Goal: Transaction & Acquisition: Purchase product/service

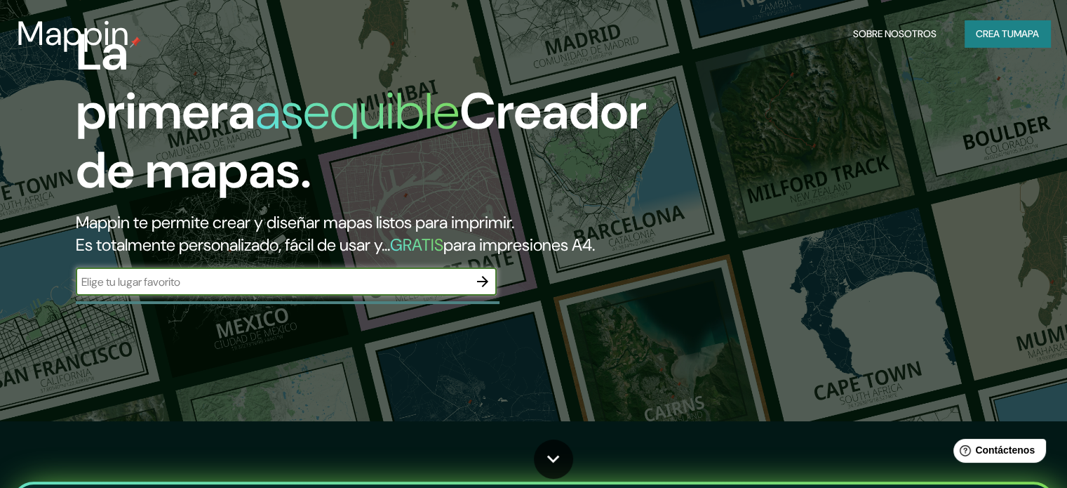
scroll to position [70, 0]
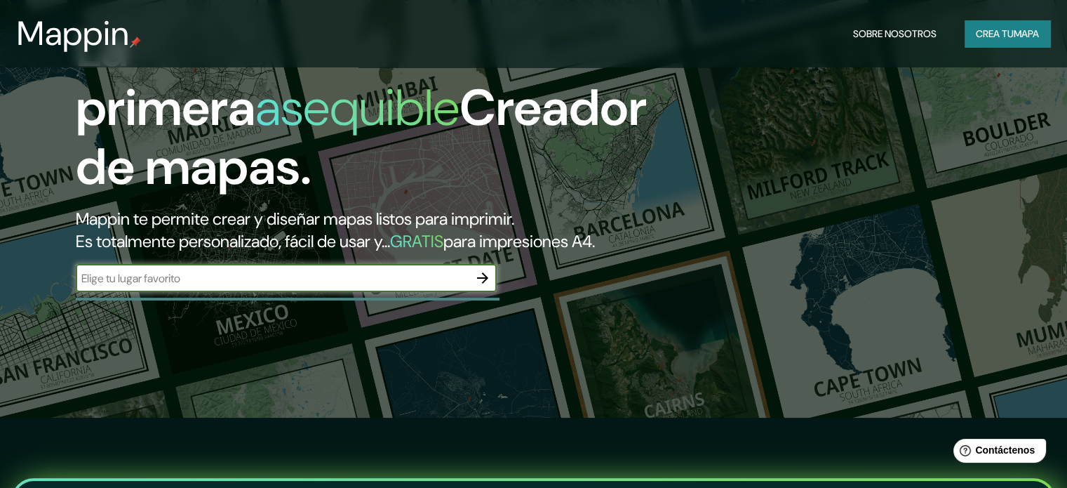
type input "[DOMAIN_NAME]"
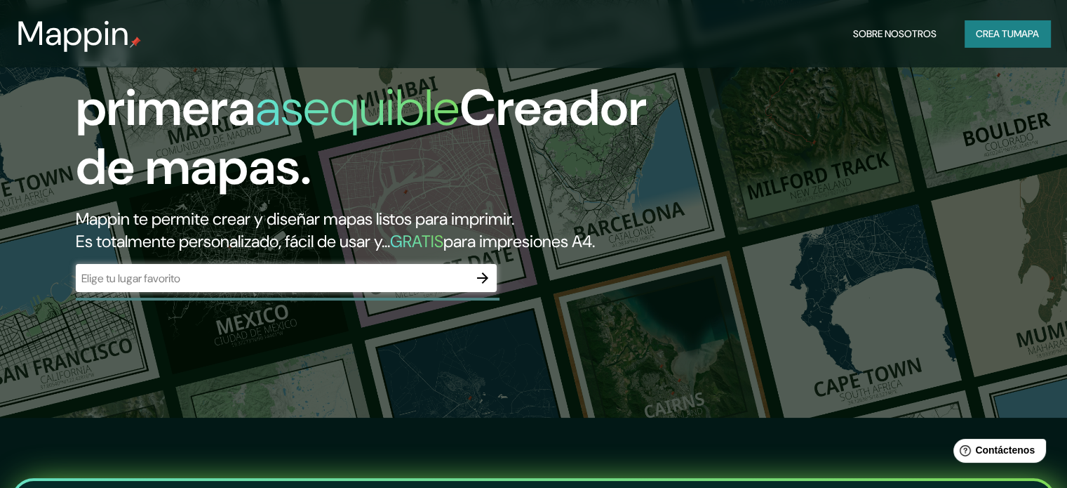
click at [323, 290] on div "​" at bounding box center [286, 278] width 421 height 28
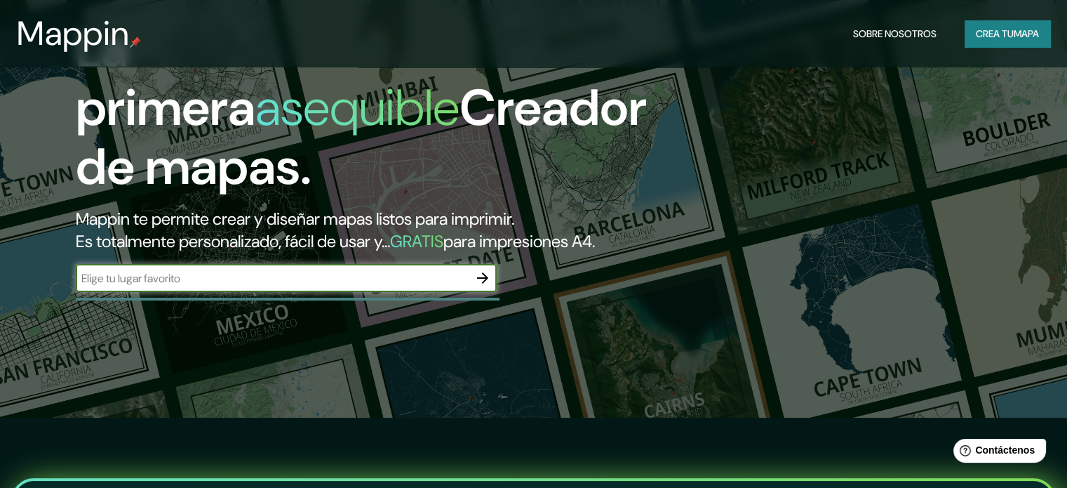
paste input "[STREET_ADDRESS][PERSON_NAME][PERSON_NAME]"
type input "[STREET_ADDRESS][PERSON_NAME][PERSON_NAME]"
click at [478, 286] on icon "button" at bounding box center [482, 277] width 17 height 17
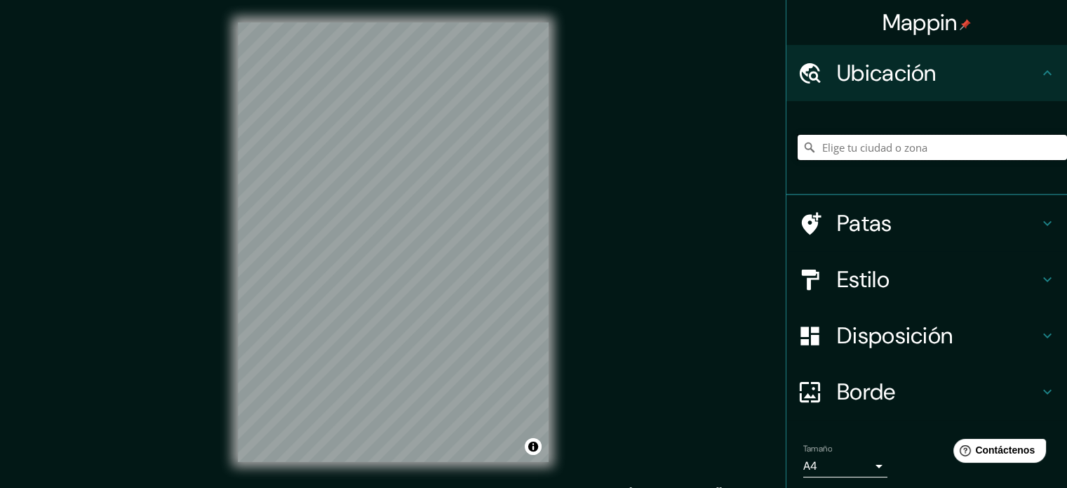
click at [877, 151] on input "Elige tu ciudad o zona" at bounding box center [932, 147] width 269 height 25
paste input "[STREET_ADDRESS][PERSON_NAME][PERSON_NAME]"
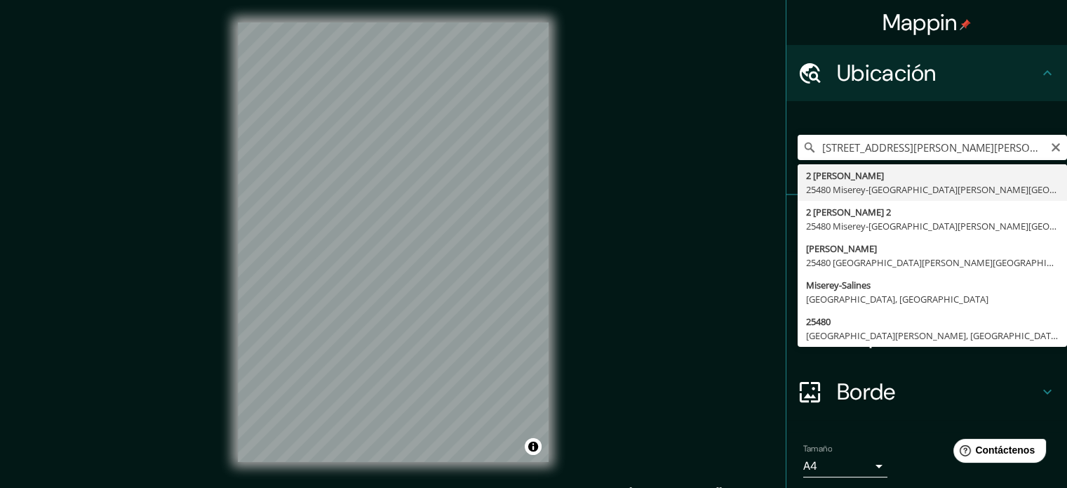
type input "[STREET_ADDRESS][PERSON_NAME][PERSON_NAME]"
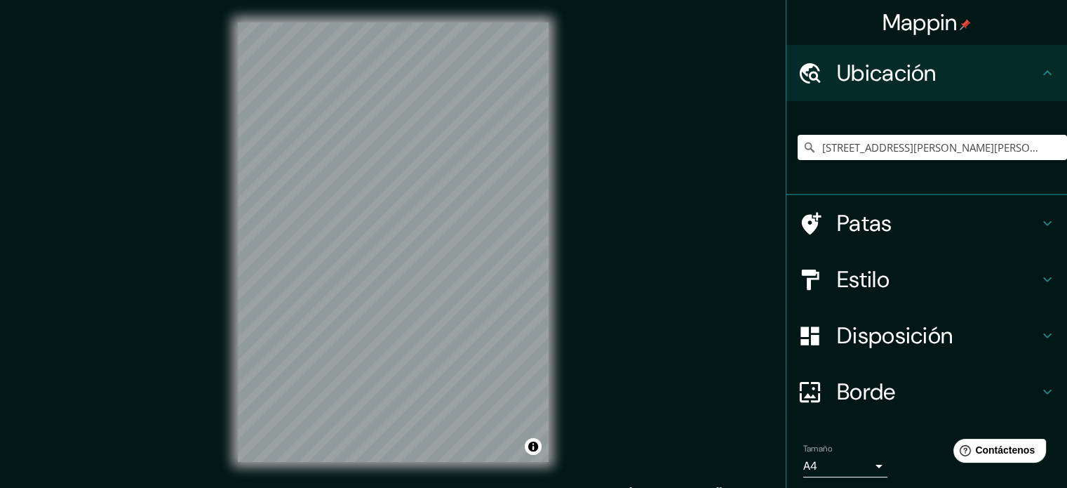
click at [892, 224] on h4 "Patas" at bounding box center [938, 223] width 202 height 28
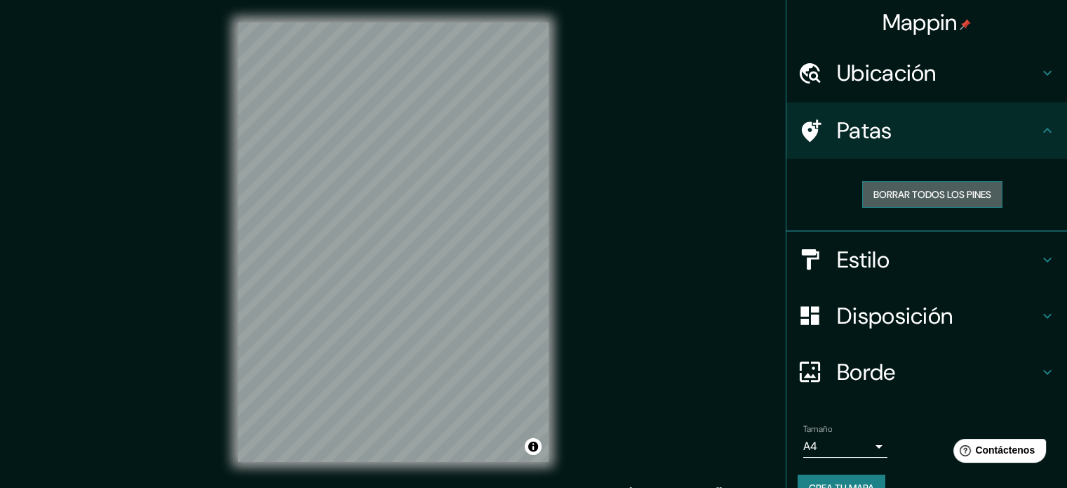
click at [965, 190] on font "Borrar todos los pines" at bounding box center [932, 194] width 118 height 13
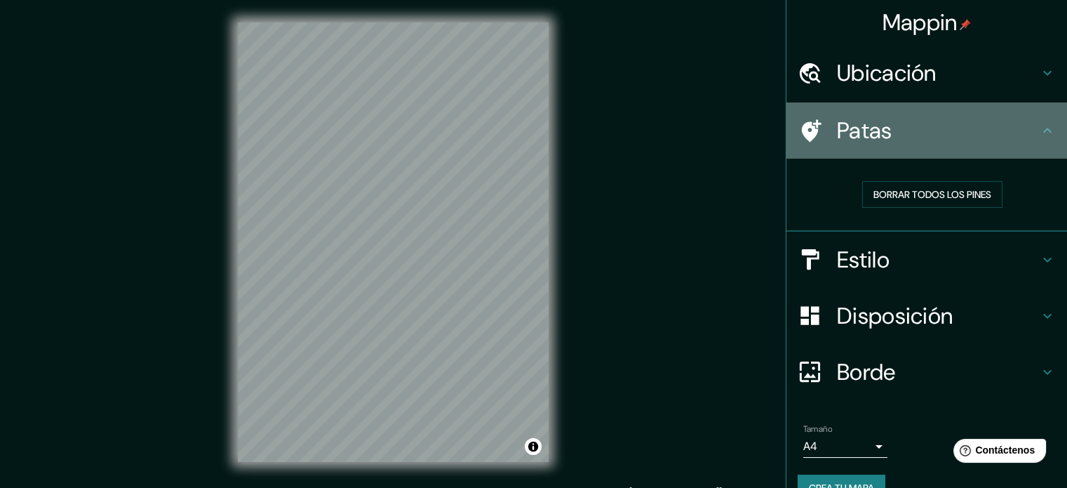
click at [990, 114] on div "Patas" at bounding box center [926, 130] width 281 height 56
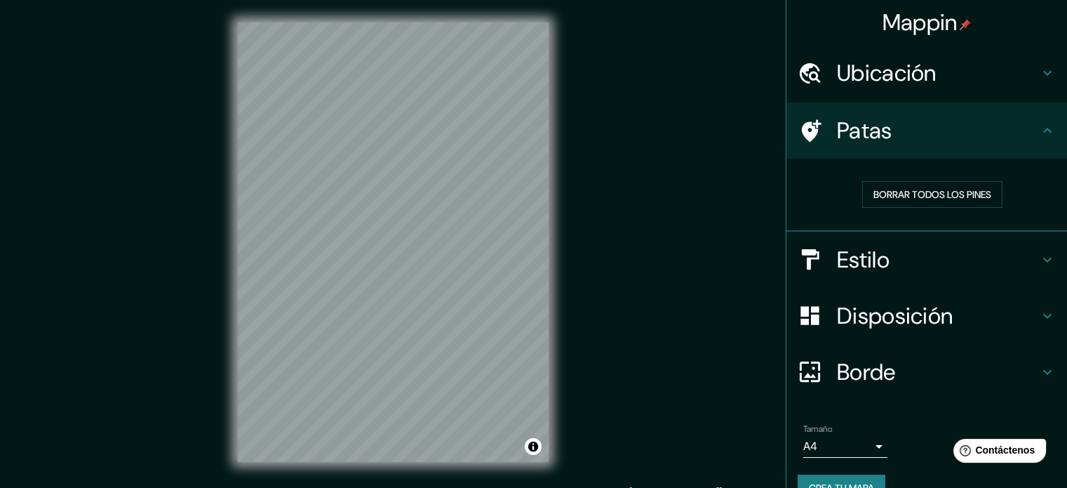
click at [1020, 74] on h4 "Ubicación" at bounding box center [938, 73] width 202 height 28
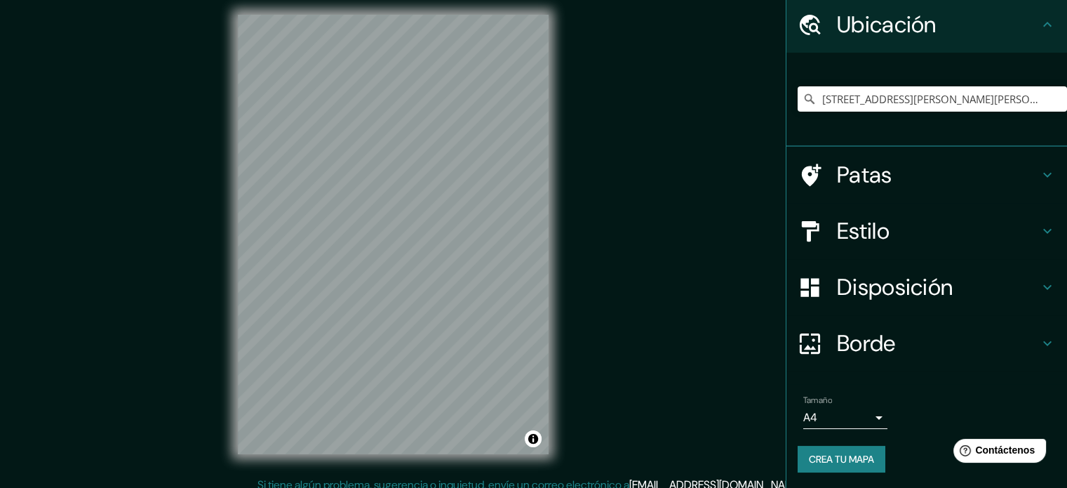
scroll to position [18, 0]
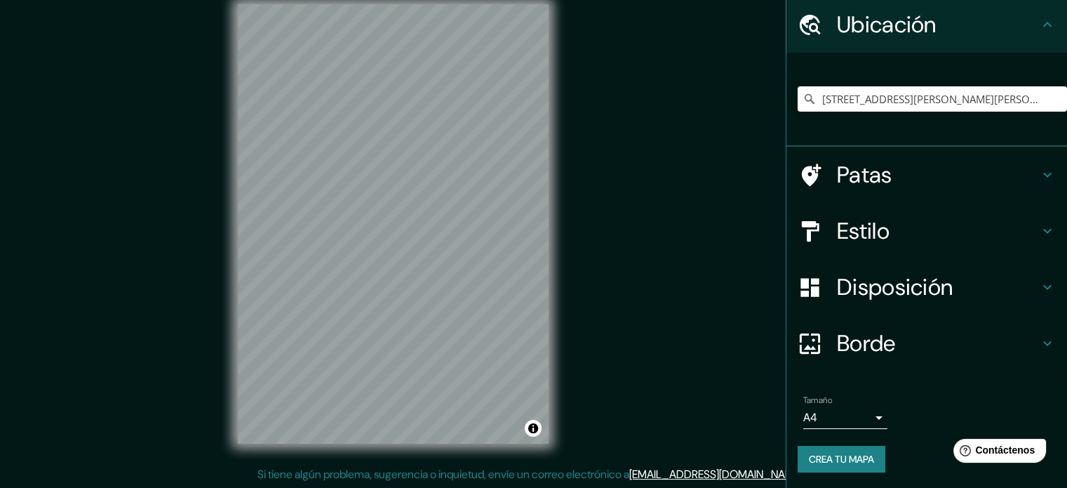
click at [974, 241] on h4 "Estilo" at bounding box center [938, 231] width 202 height 28
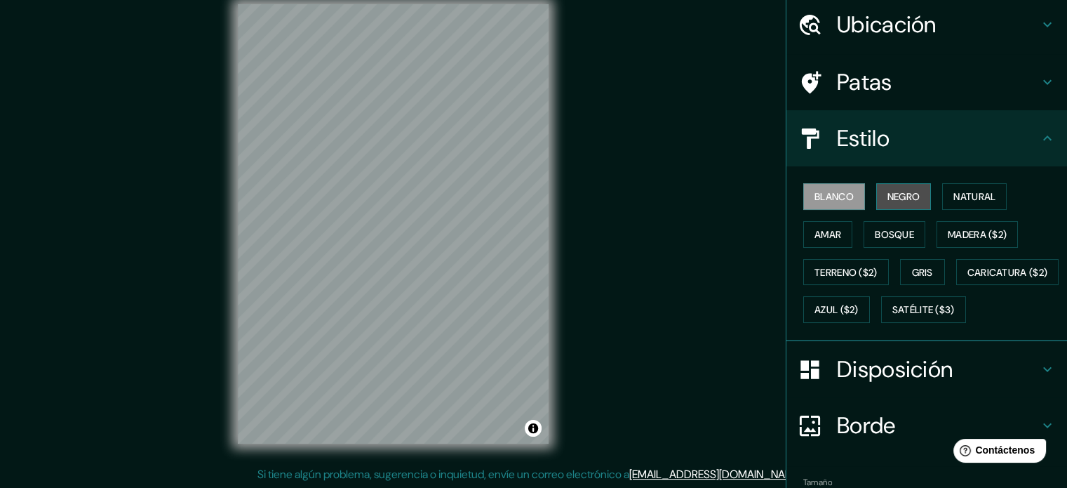
click at [894, 196] on font "Negro" at bounding box center [903, 196] width 33 height 13
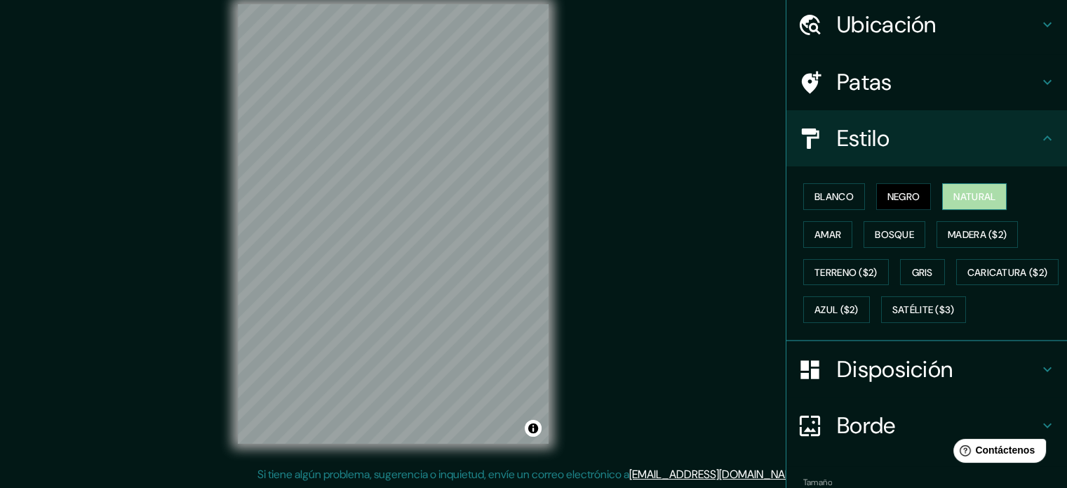
click at [953, 196] on font "Natural" at bounding box center [974, 196] width 42 height 13
click at [823, 228] on font "Amar" at bounding box center [827, 234] width 27 height 13
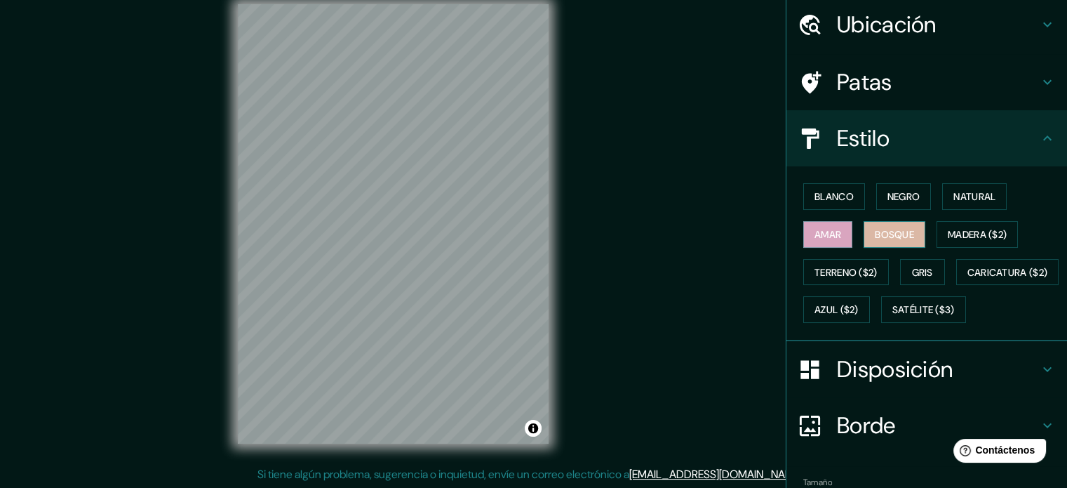
click at [885, 239] on font "Bosque" at bounding box center [894, 234] width 39 height 18
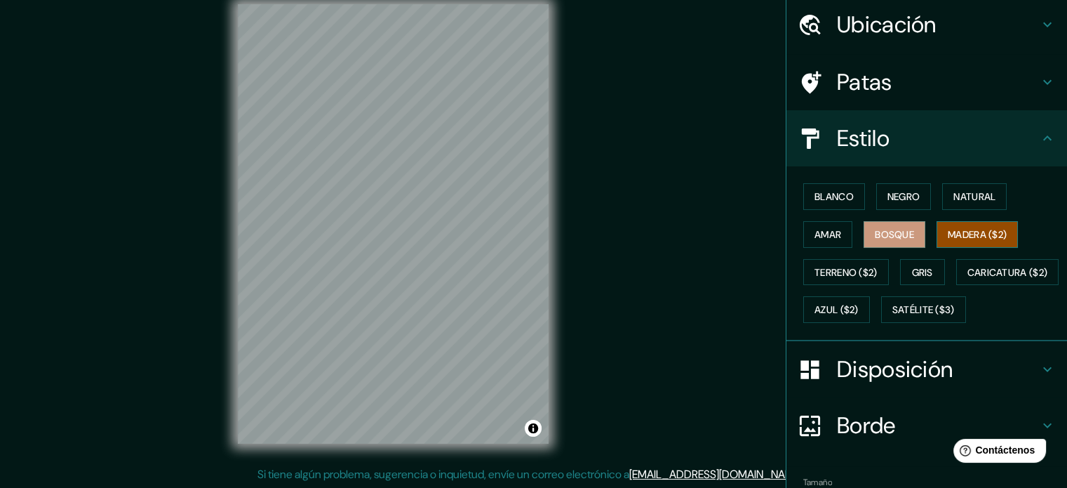
click at [954, 236] on font "Madera ($2)" at bounding box center [977, 234] width 59 height 13
click at [817, 266] on font "Terreno ($2)" at bounding box center [845, 272] width 63 height 13
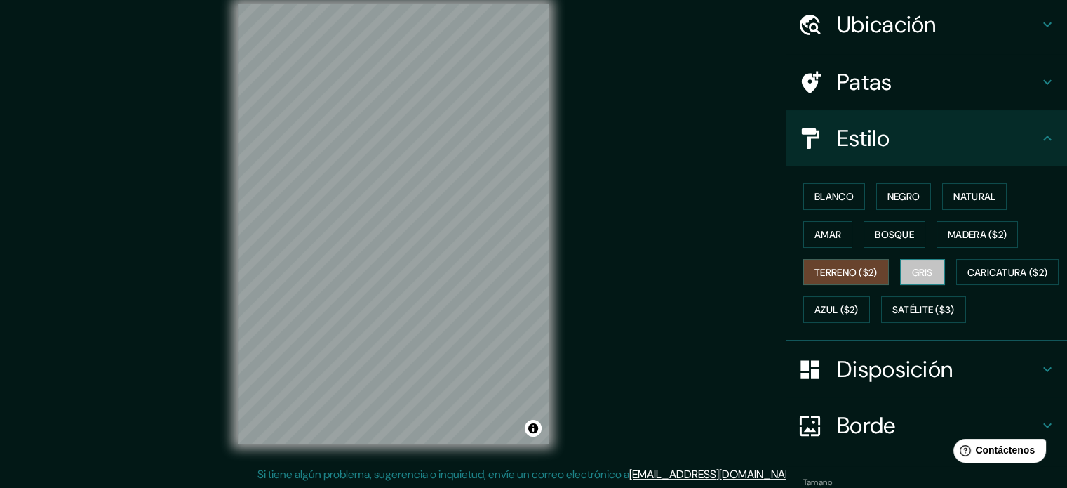
click at [930, 264] on button "Gris" at bounding box center [922, 272] width 45 height 27
click at [859, 300] on font "Azul ($2)" at bounding box center [836, 309] width 44 height 18
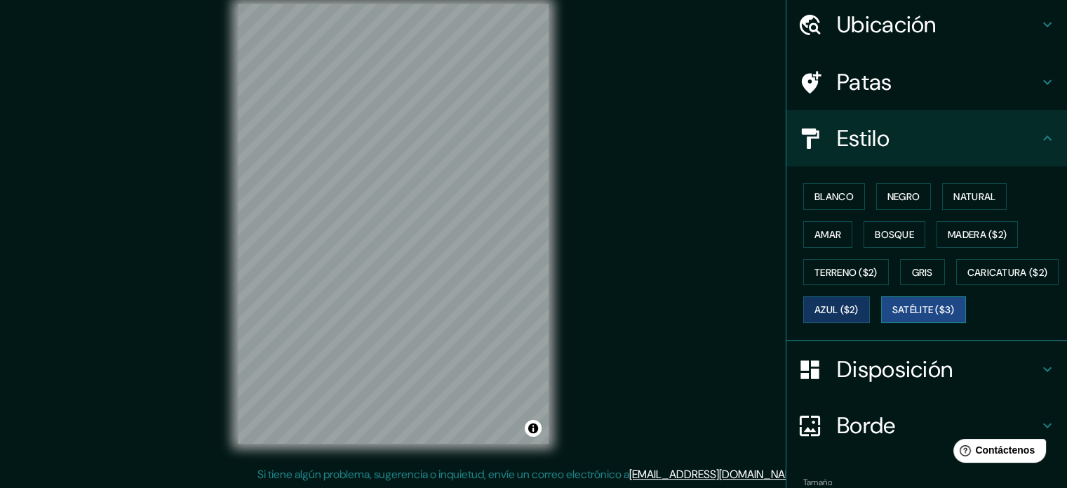
click at [892, 316] on font "Satélite ($3)" at bounding box center [923, 310] width 62 height 13
click at [859, 314] on font "Azul ($2)" at bounding box center [836, 309] width 44 height 18
click at [825, 193] on font "Blanco" at bounding box center [833, 196] width 39 height 13
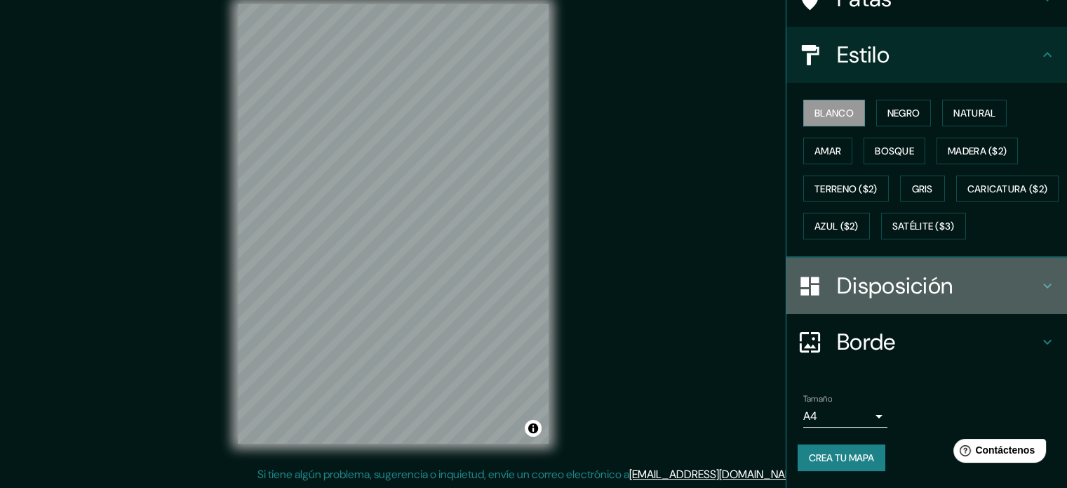
click at [947, 279] on h4 "Disposición" at bounding box center [938, 285] width 202 height 28
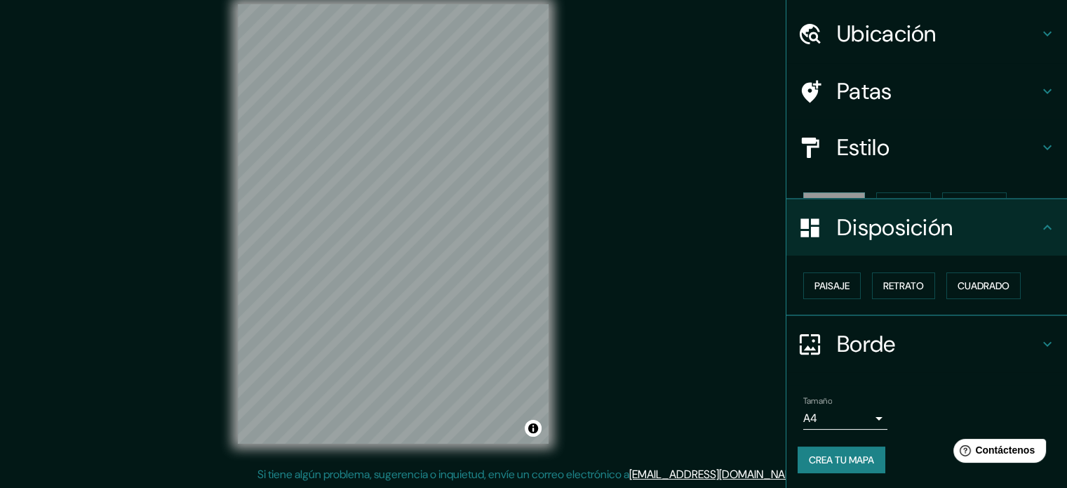
scroll to position [17, 0]
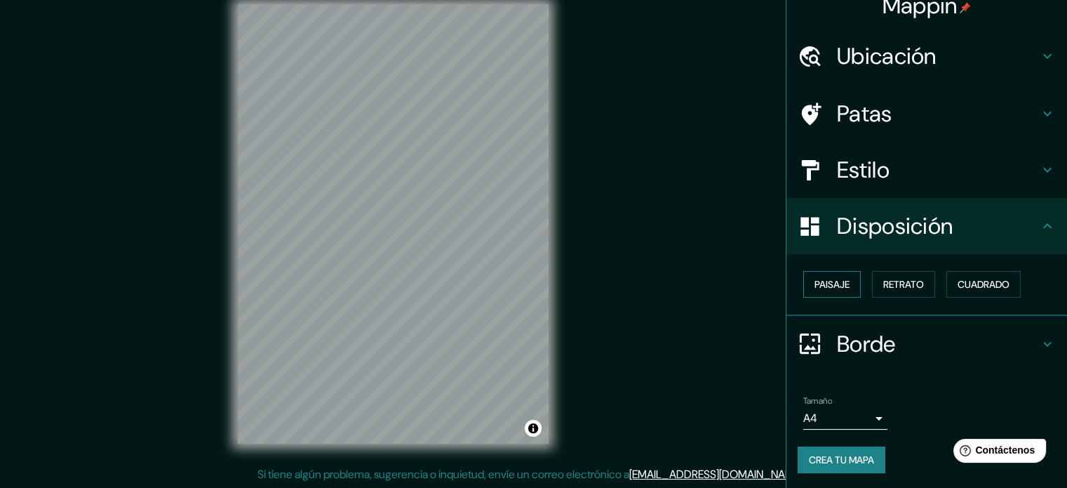
click at [847, 280] on button "Paisaje" at bounding box center [832, 284] width 58 height 27
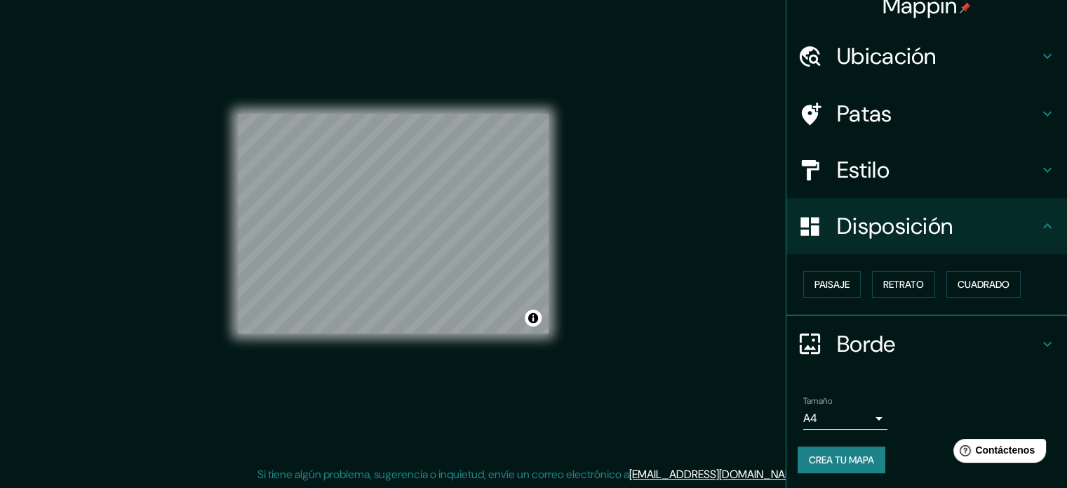
click at [894, 224] on font "Disposición" at bounding box center [895, 225] width 116 height 29
click at [985, 271] on button "Cuadrado" at bounding box center [983, 284] width 74 height 27
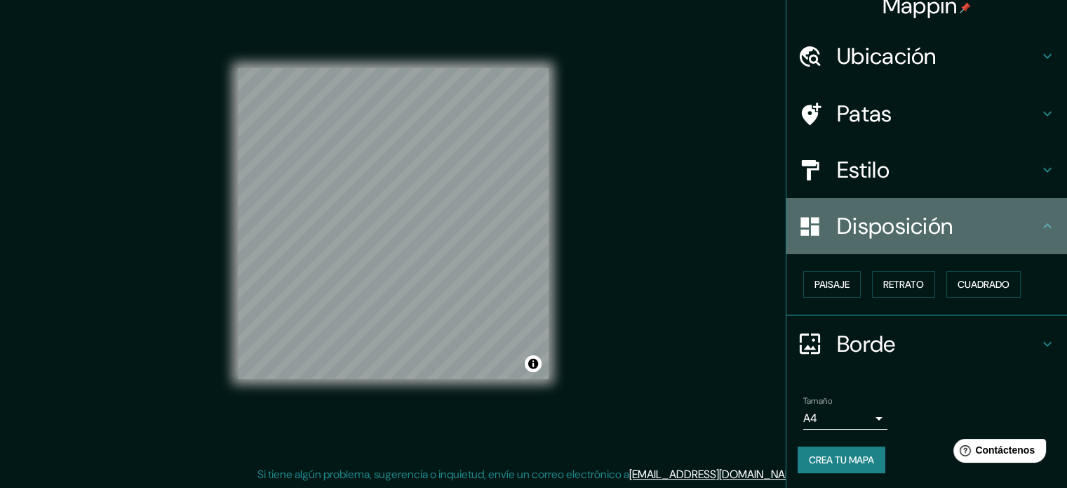
click at [966, 236] on h4 "Disposición" at bounding box center [938, 226] width 202 height 28
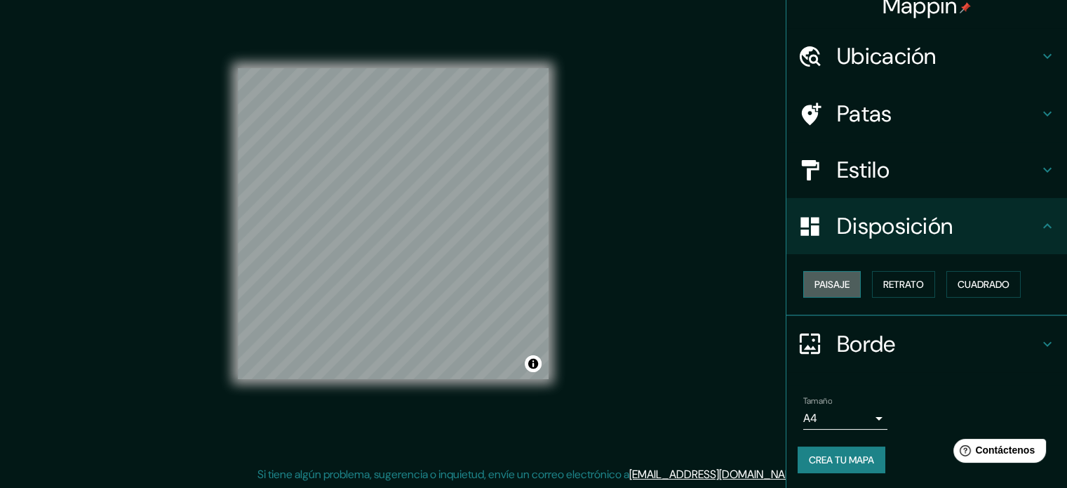
click at [820, 278] on font "Paisaje" at bounding box center [831, 284] width 35 height 13
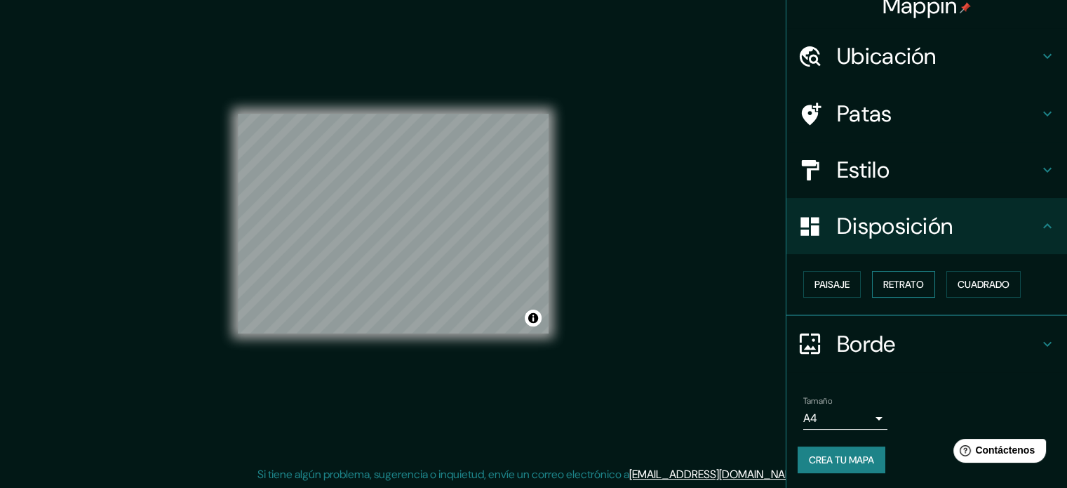
click at [909, 278] on font "Retrato" at bounding box center [903, 284] width 41 height 13
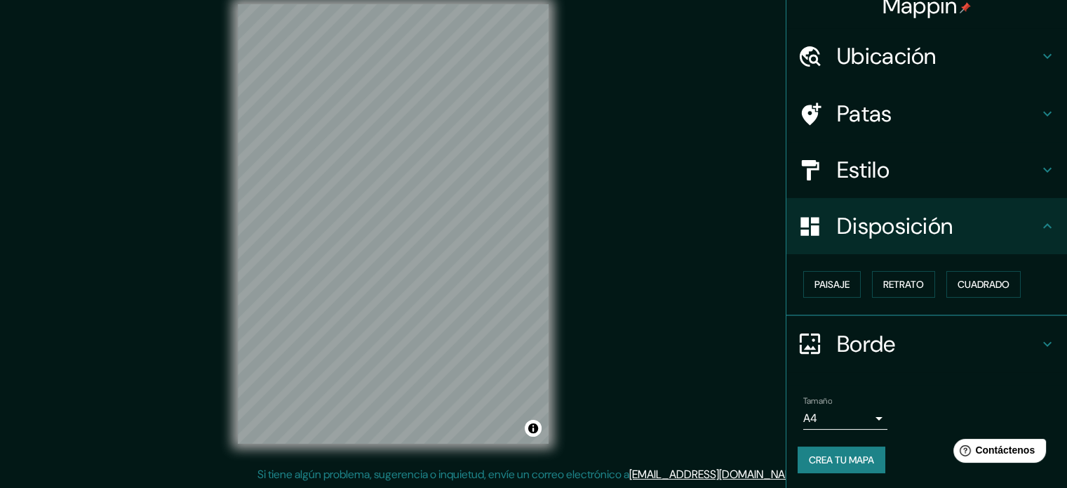
click at [944, 325] on div "Borde" at bounding box center [926, 344] width 281 height 56
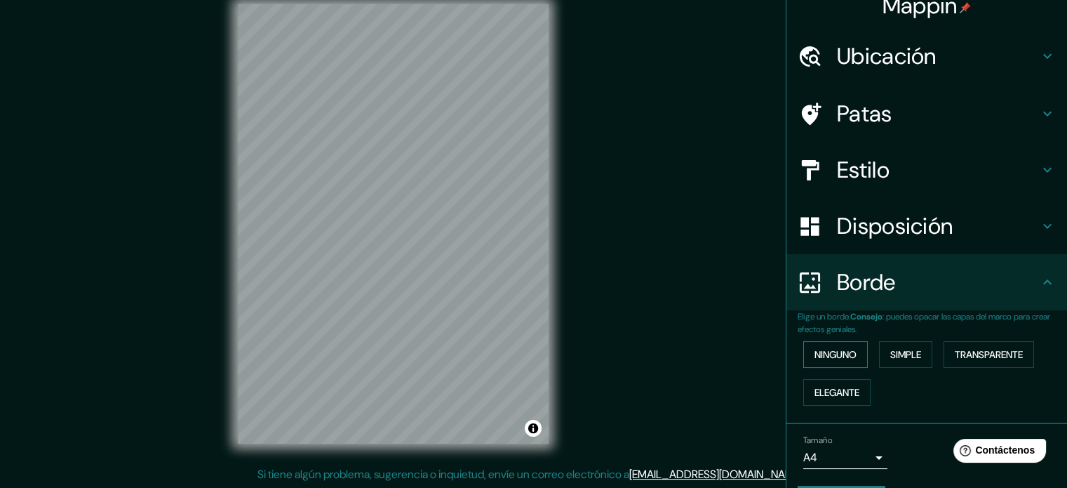
click at [840, 356] on font "Ninguno" at bounding box center [835, 354] width 42 height 13
click at [920, 341] on button "Simple" at bounding box center [905, 354] width 53 height 27
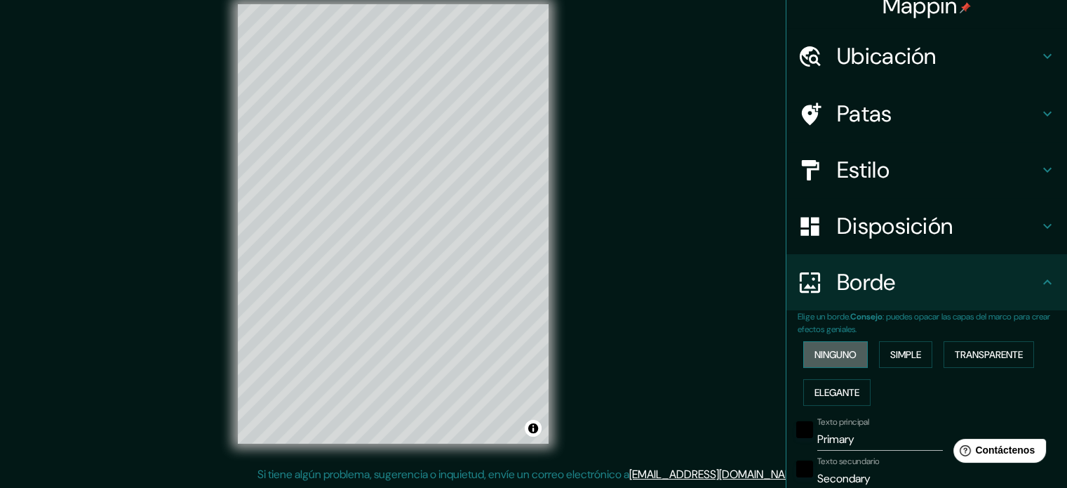
click at [852, 347] on button "Ninguno" at bounding box center [835, 354] width 65 height 27
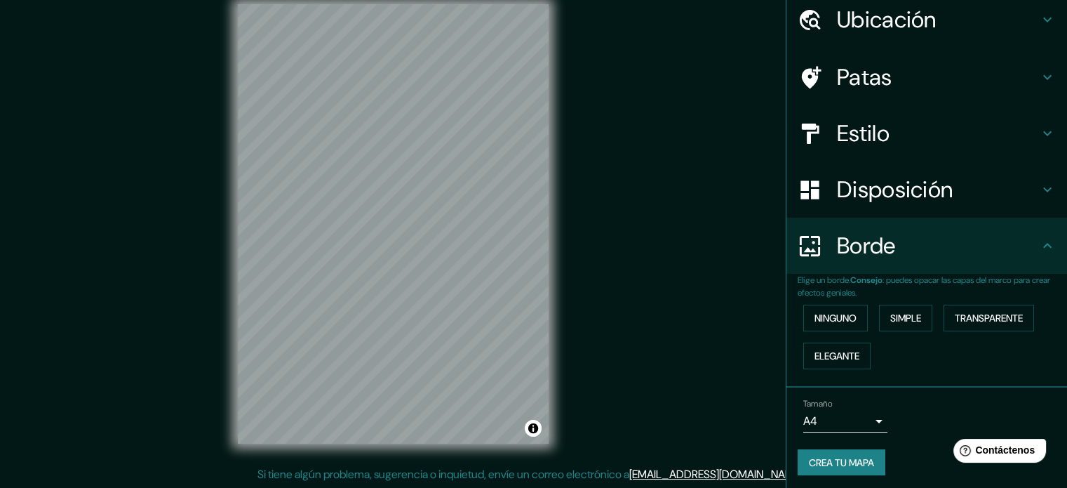
scroll to position [56, 0]
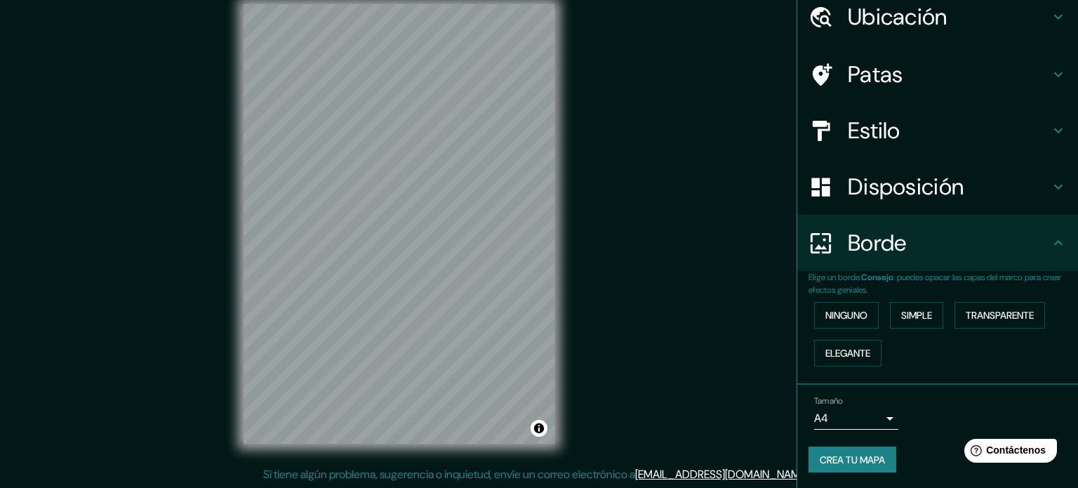
click at [864, 415] on body "Mappin Ubicación [STREET_ADDRESS][PERSON_NAME][PERSON_NAME] Patas Estilo Dispos…" at bounding box center [539, 226] width 1078 height 488
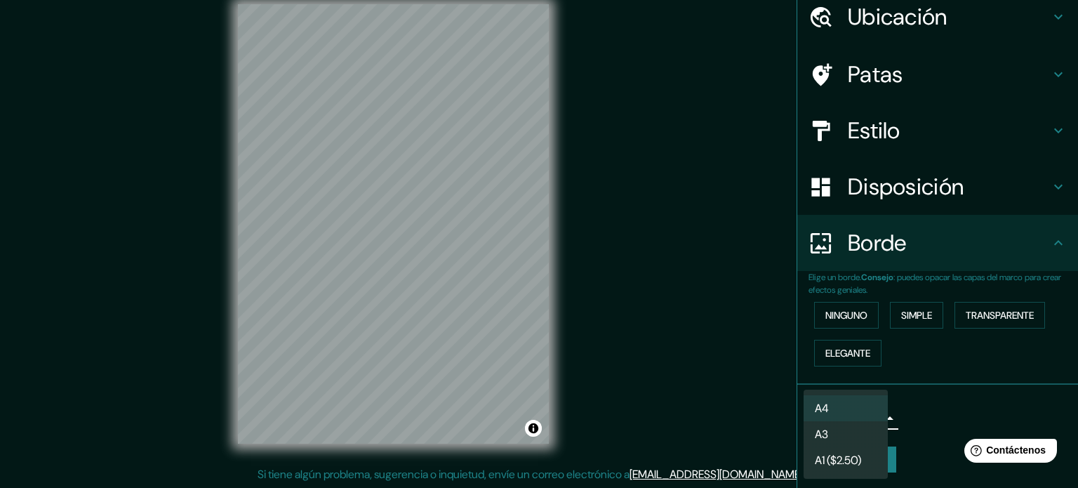
click at [853, 436] on li "A3" at bounding box center [845, 434] width 84 height 26
click at [856, 417] on body "Mappin Ubicación [STREET_ADDRESS][PERSON_NAME][PERSON_NAME] Patas Estilo Dispos…" at bounding box center [539, 226] width 1078 height 488
click at [845, 406] on li "A4" at bounding box center [845, 407] width 84 height 25
type input "single"
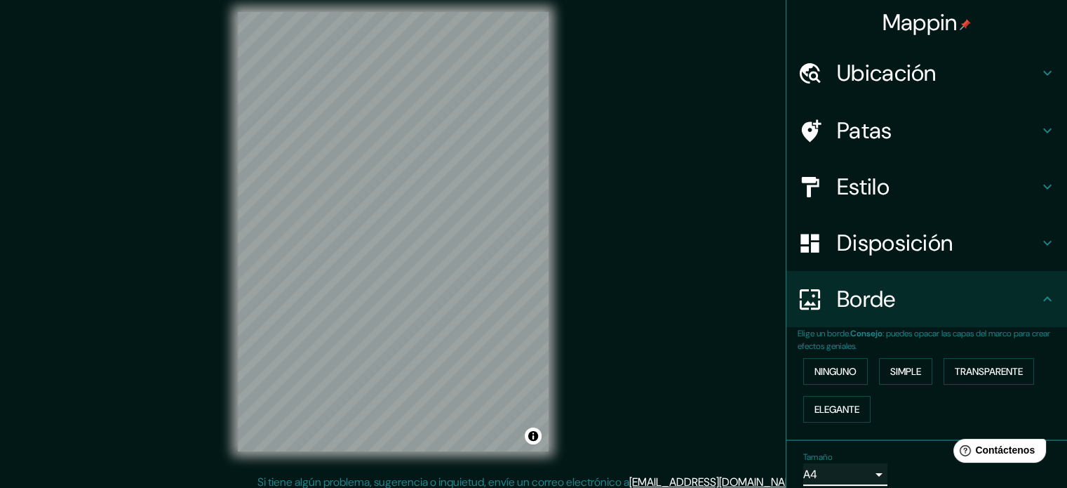
scroll to position [0, 0]
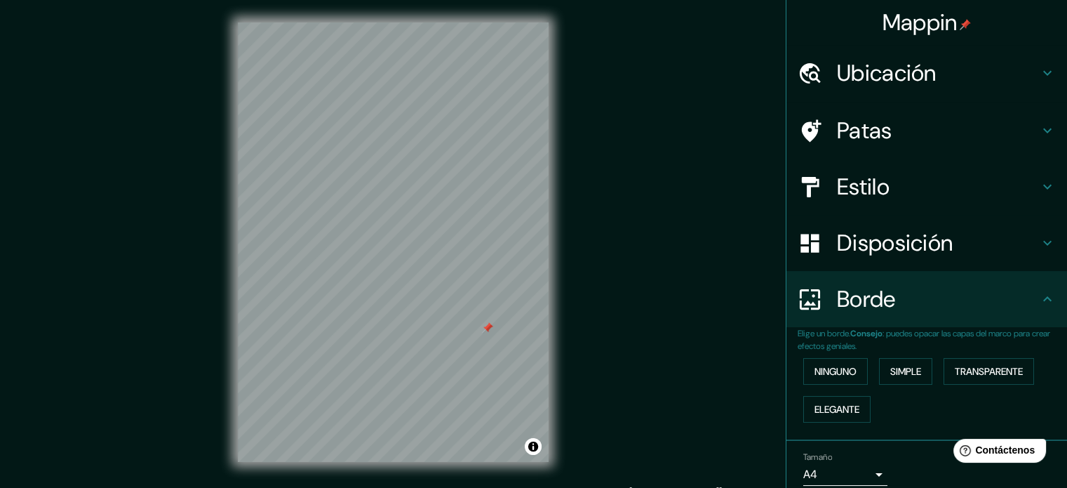
click at [482, 325] on div at bounding box center [487, 327] width 11 height 11
click at [482, 325] on div at bounding box center [487, 319] width 11 height 11
click at [907, 69] on font "Ubicación" at bounding box center [887, 72] width 100 height 29
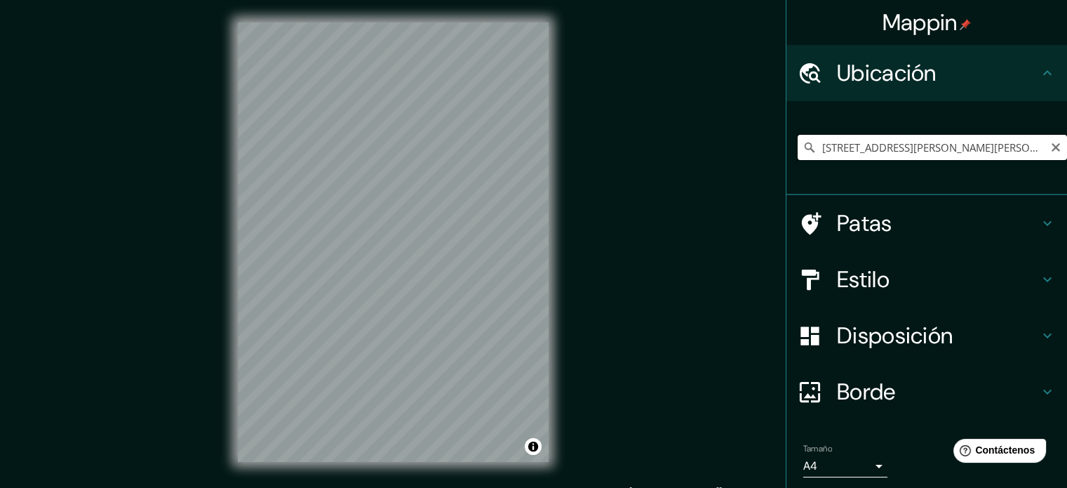
click at [931, 143] on input "[STREET_ADDRESS][PERSON_NAME][PERSON_NAME]" at bounding box center [932, 147] width 269 height 25
click at [931, 142] on input "[STREET_ADDRESS][PERSON_NAME][PERSON_NAME]" at bounding box center [932, 147] width 269 height 25
click at [960, 140] on input "[STREET_ADDRESS][PERSON_NAME][PERSON_NAME]" at bounding box center [932, 147] width 269 height 25
click at [1018, 148] on input "[STREET_ADDRESS][PERSON_NAME][PERSON_NAME]" at bounding box center [932, 147] width 269 height 25
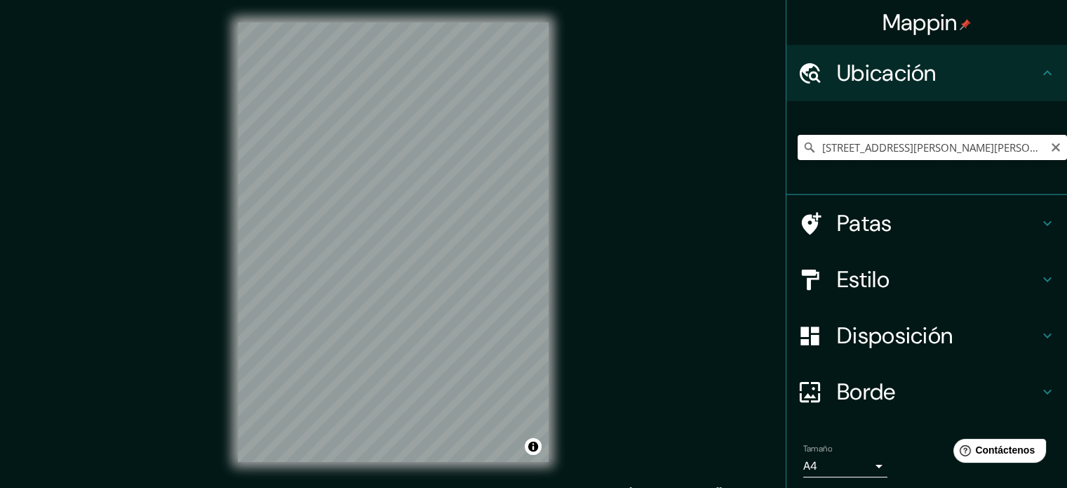
click at [993, 145] on input "[STREET_ADDRESS][PERSON_NAME][PERSON_NAME]" at bounding box center [932, 147] width 269 height 25
click at [810, 148] on input "[STREET_ADDRESS][PERSON_NAME][PERSON_NAME]" at bounding box center [932, 147] width 269 height 25
type input "[PERSON_NAME], 25480 Miserey-[GEOGRAPHIC_DATA][PERSON_NAME][GEOGRAPHIC_DATA]"
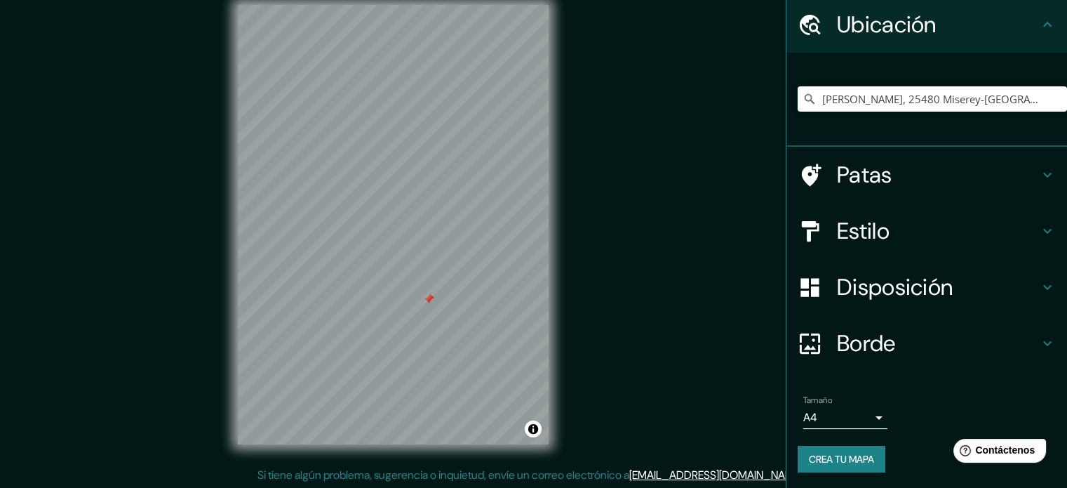
scroll to position [18, 0]
click at [857, 457] on font "Crea tu mapa" at bounding box center [841, 458] width 65 height 13
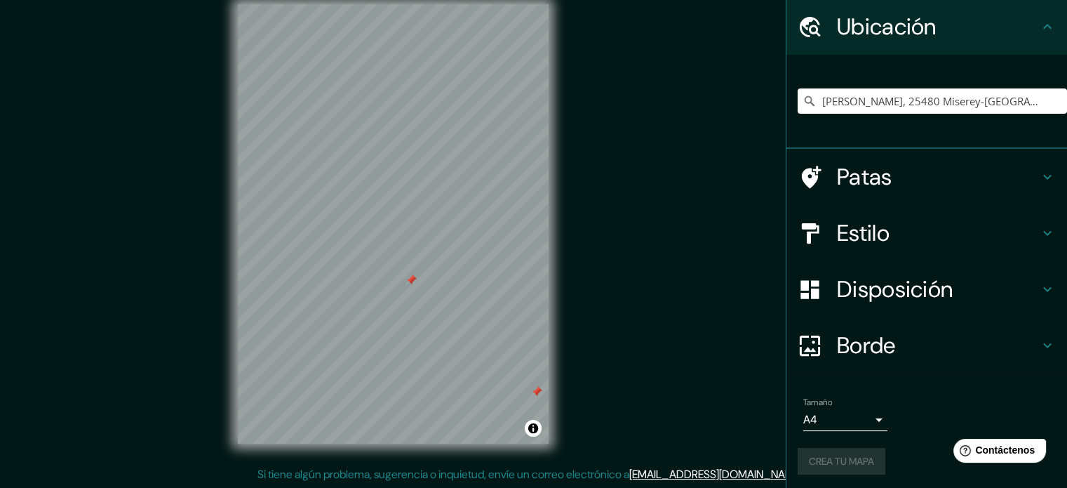
scroll to position [48, 0]
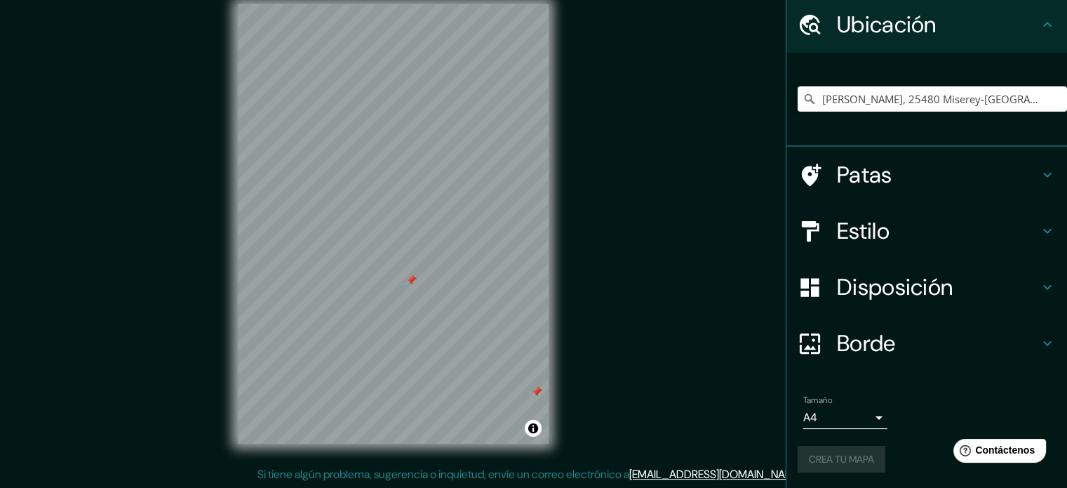
click at [837, 457] on div "Crea tu mapa" at bounding box center [927, 458] width 258 height 27
click at [853, 454] on font "Crea tu mapa" at bounding box center [841, 458] width 65 height 13
click at [853, 454] on div "Crea tu mapa" at bounding box center [927, 458] width 258 height 27
click at [410, 280] on div at bounding box center [410, 279] width 11 height 11
click at [385, 291] on div at bounding box center [385, 290] width 11 height 11
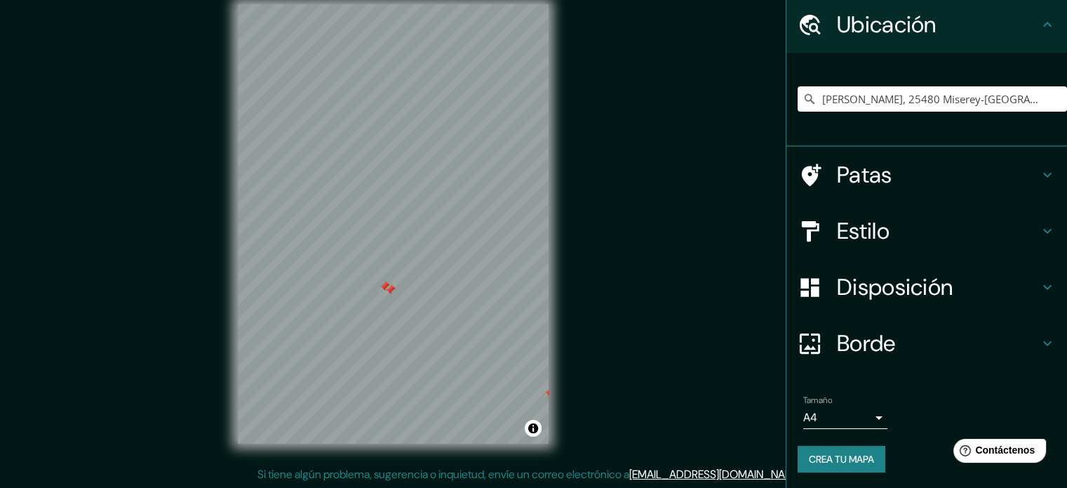
click at [385, 291] on div at bounding box center [389, 289] width 11 height 11
click at [384, 290] on div at bounding box center [384, 286] width 11 height 11
click at [389, 288] on div at bounding box center [390, 286] width 11 height 11
